Goal: Information Seeking & Learning: Learn about a topic

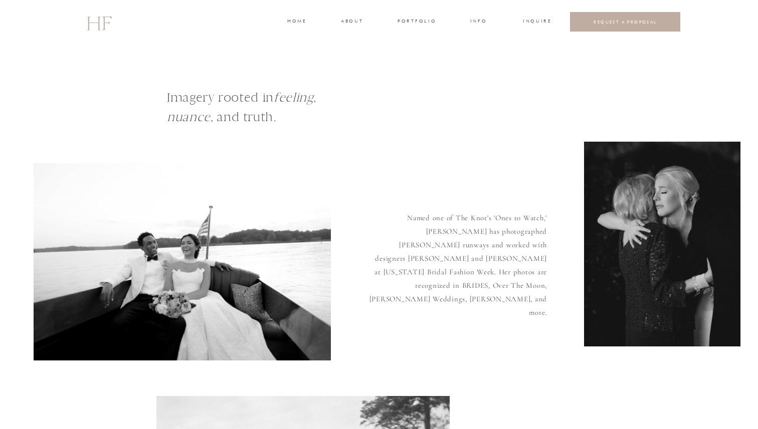
click at [357, 19] on h3 "about" at bounding box center [351, 22] width 21 height 9
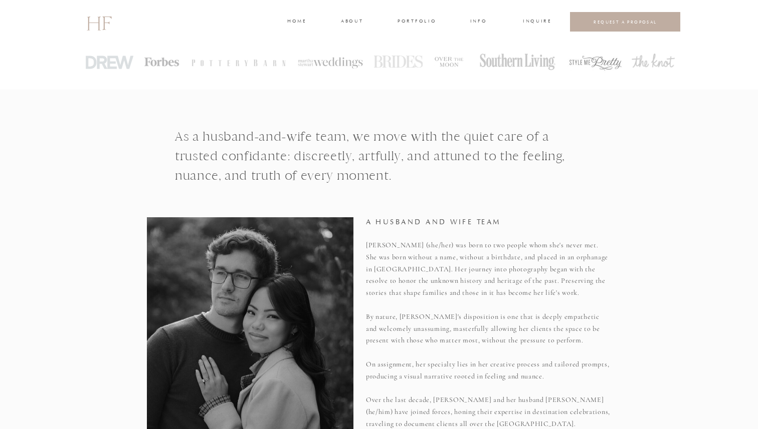
scroll to position [401, 0]
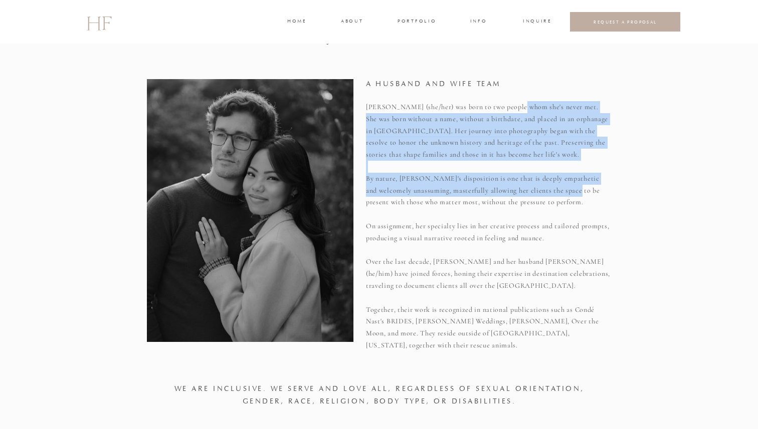
drag, startPoint x: 520, startPoint y: 106, endPoint x: 554, endPoint y: 195, distance: 95.7
click at [554, 195] on p "[PERSON_NAME] (she/her) was born to two people whom she's never met. She was bo…" at bounding box center [488, 224] width 245 height 247
click at [554, 196] on p "[PERSON_NAME] (she/her) was born to two people whom she's never met. She was bo…" at bounding box center [488, 224] width 245 height 247
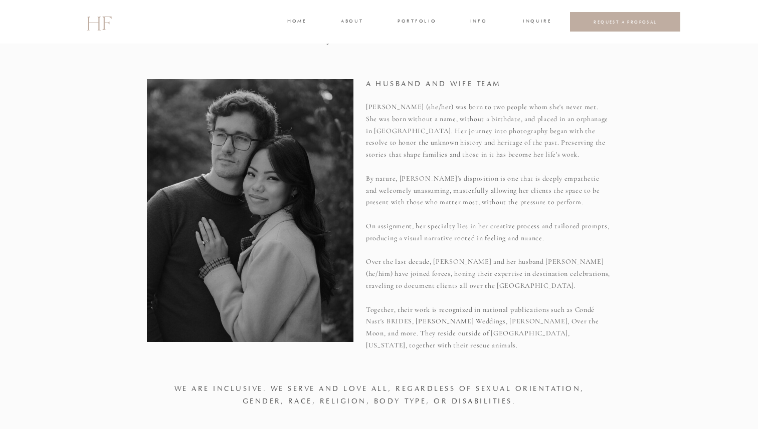
drag, startPoint x: 650, startPoint y: 154, endPoint x: 612, endPoint y: 116, distance: 54.2
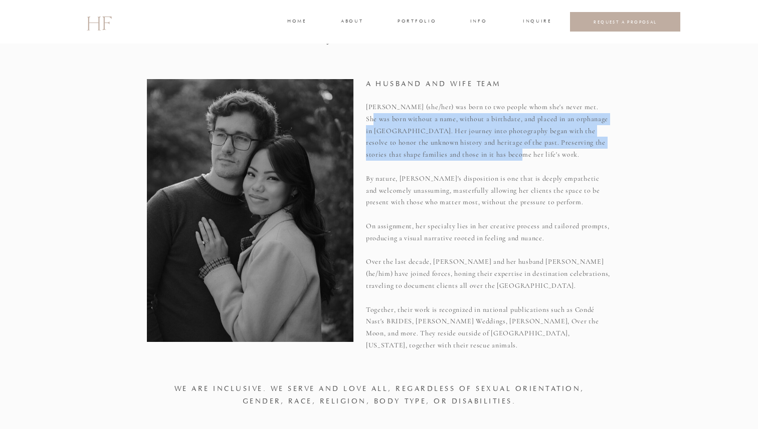
drag, startPoint x: 593, startPoint y: 102, endPoint x: 607, endPoint y: 152, distance: 52.5
click at [607, 152] on p "[PERSON_NAME] (she/her) was born to two people whom she's never met. She was bo…" at bounding box center [488, 224] width 245 height 247
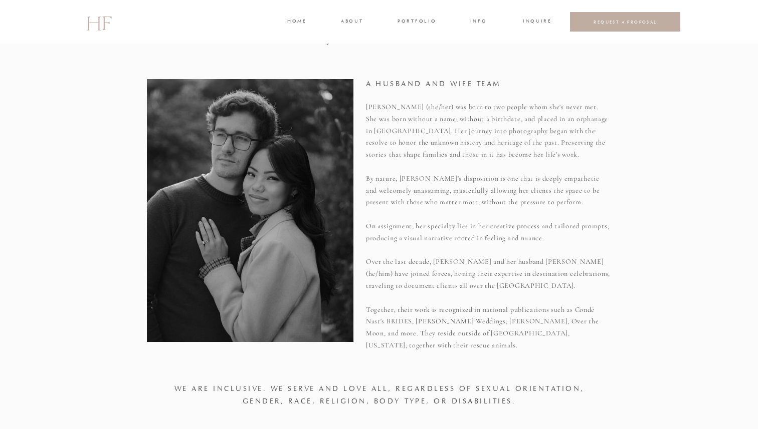
drag, startPoint x: 611, startPoint y: 152, endPoint x: 617, endPoint y: 156, distance: 6.5
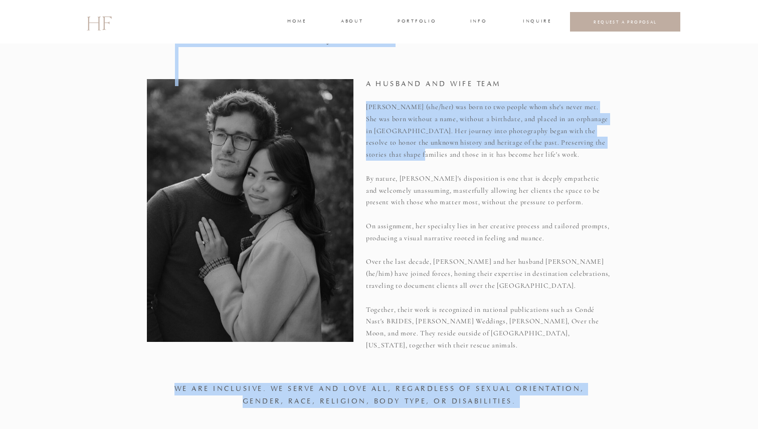
drag, startPoint x: 618, startPoint y: 161, endPoint x: 601, endPoint y: 134, distance: 32.0
click at [601, 134] on p "[PERSON_NAME] (she/her) was born to two people whom she's never met. She was bo…" at bounding box center [488, 224] width 245 height 247
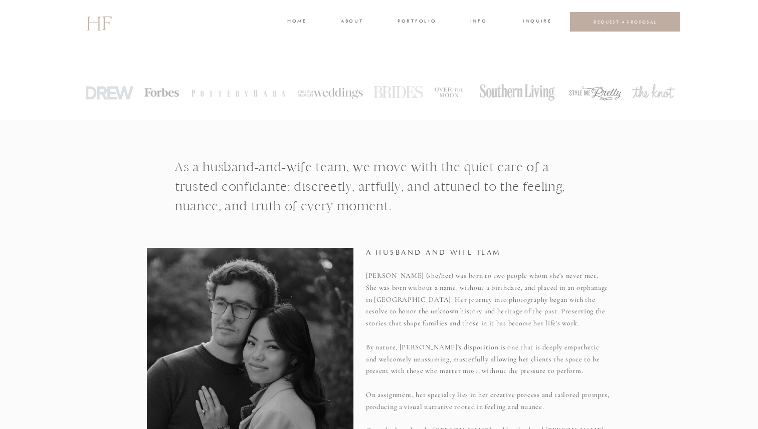
scroll to position [314, 0]
